Goal: Find specific page/section: Find specific page/section

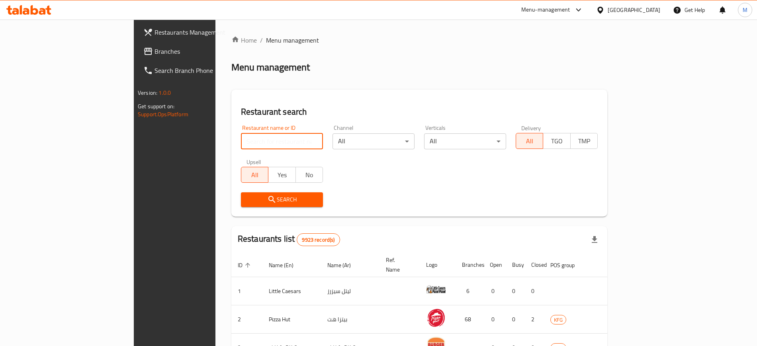
drag, startPoint x: 0, startPoint y: 0, endPoint x: 217, endPoint y: 142, distance: 258.9
click at [241, 142] on input "search" at bounding box center [282, 141] width 82 height 16
type input "chick a"
click button "Search" at bounding box center [282, 199] width 82 height 15
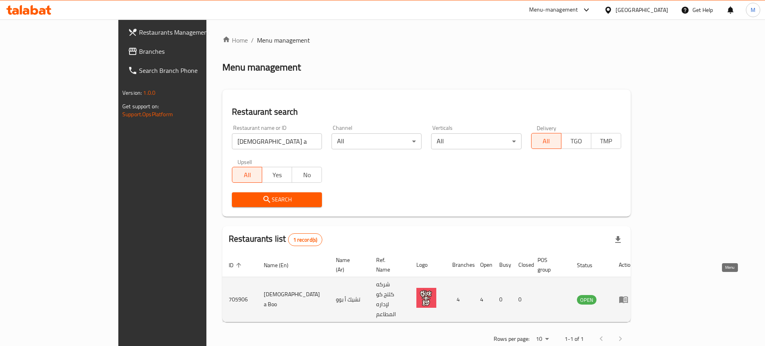
click at [626, 298] on icon "enhanced table" at bounding box center [625, 299] width 3 height 3
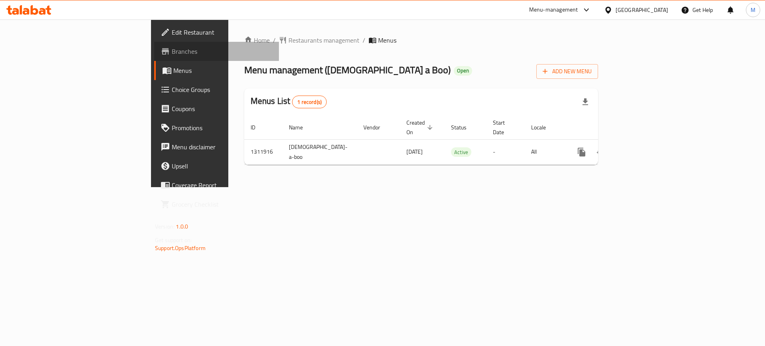
click at [172, 55] on span "Branches" at bounding box center [222, 52] width 101 height 10
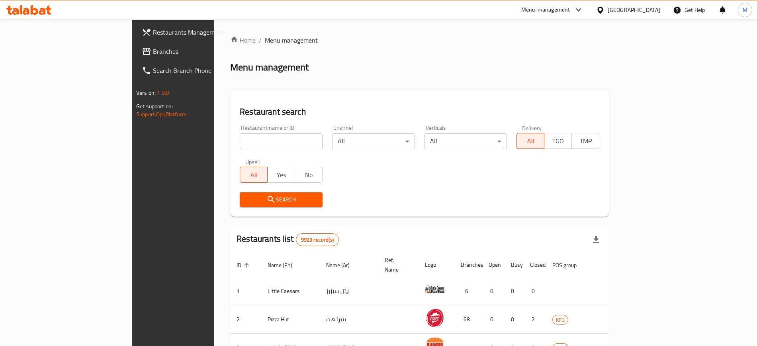
click at [240, 127] on div "Restaurant name or ID Restaurant name or ID" at bounding box center [281, 137] width 83 height 24
click at [240, 137] on input "search" at bounding box center [281, 141] width 83 height 16
type input "call me chi"
click button "Search" at bounding box center [281, 199] width 83 height 15
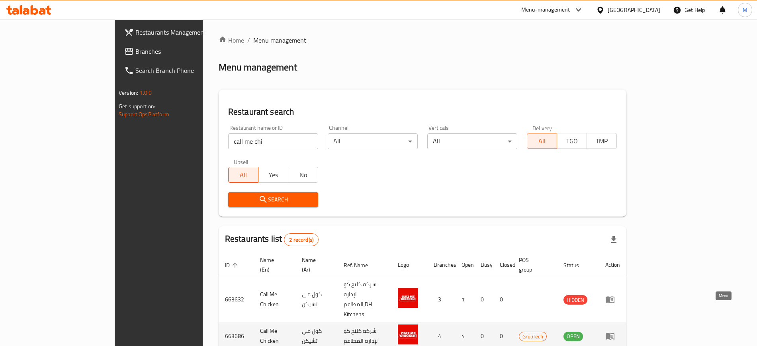
click at [615, 333] on icon "enhanced table" at bounding box center [610, 336] width 9 height 7
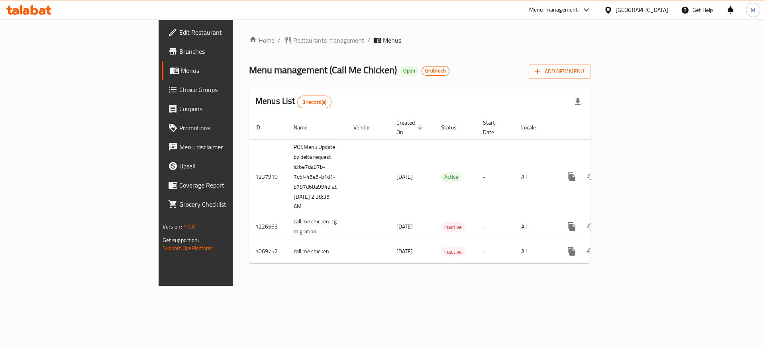
click at [179, 53] on span "Branches" at bounding box center [229, 52] width 101 height 10
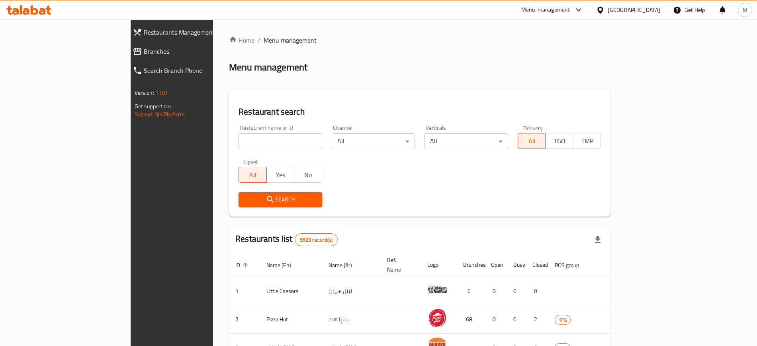
drag, startPoint x: 0, startPoint y: 0, endPoint x: 197, endPoint y: 149, distance: 246.8
click at [239, 149] on input "search" at bounding box center [281, 141] width 84 height 16
click button "Search" at bounding box center [281, 199] width 84 height 15
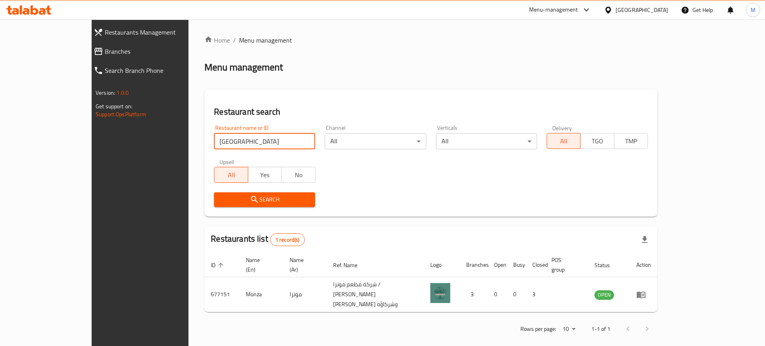
click at [214, 142] on input "[GEOGRAPHIC_DATA]" at bounding box center [264, 141] width 101 height 16
type input "levo"
click button "Search" at bounding box center [264, 199] width 101 height 15
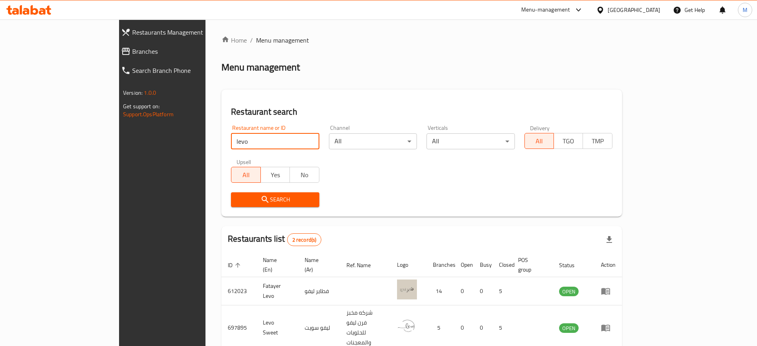
click at [280, 140] on input "levo" at bounding box center [275, 141] width 88 height 16
click at [570, 8] on div "Menu-management" at bounding box center [545, 10] width 49 height 10
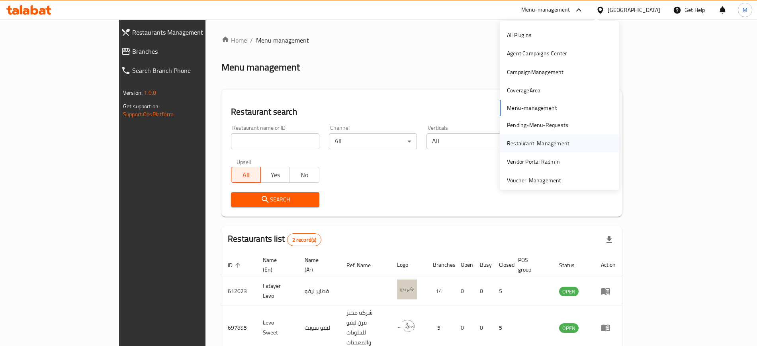
click at [532, 141] on div "Restaurant-Management" at bounding box center [538, 143] width 63 height 9
